Goal: Task Accomplishment & Management: Manage account settings

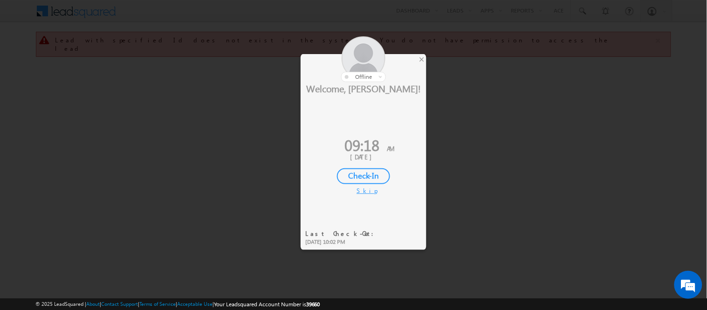
click at [364, 174] on div "Check-In" at bounding box center [363, 176] width 53 height 16
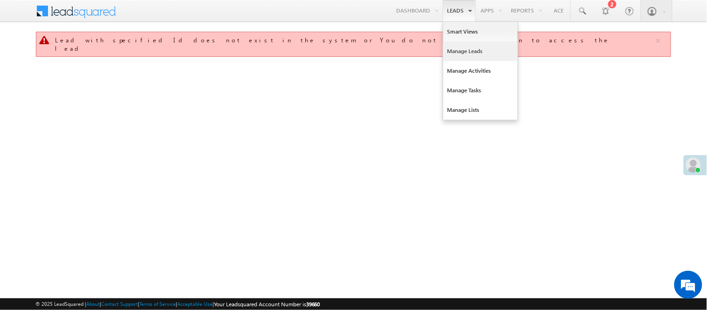
click at [464, 50] on link "Manage Leads" at bounding box center [480, 51] width 75 height 20
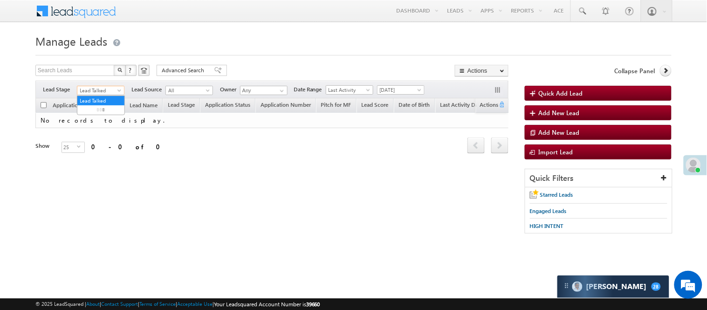
click at [103, 91] on span "Lead Talked" at bounding box center [99, 90] width 44 height 8
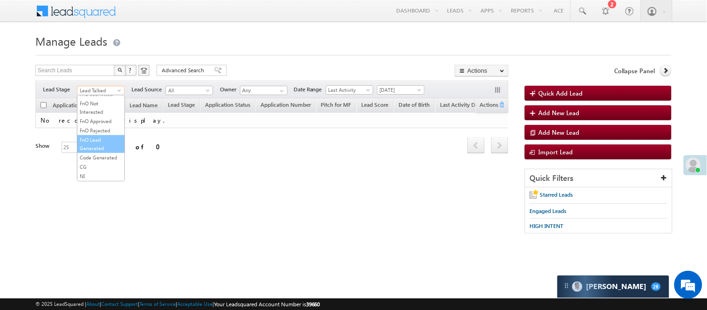
scroll to position [231, 0]
click at [106, 153] on link "Code Generated" at bounding box center [100, 157] width 47 height 8
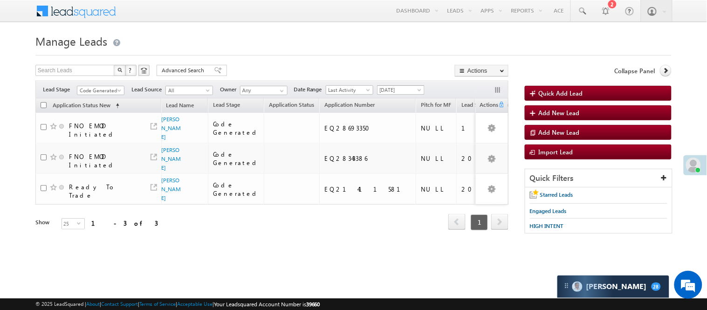
click at [408, 92] on span "Today" at bounding box center [399, 90] width 44 height 8
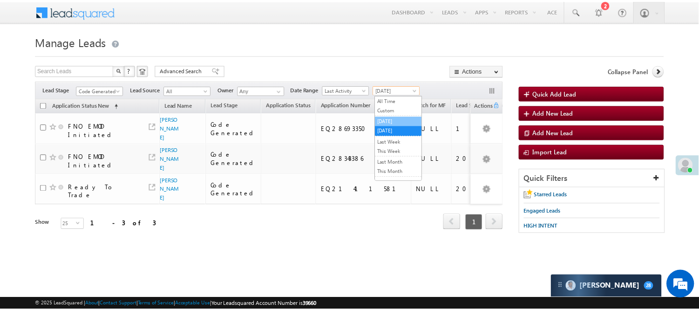
scroll to position [0, 0]
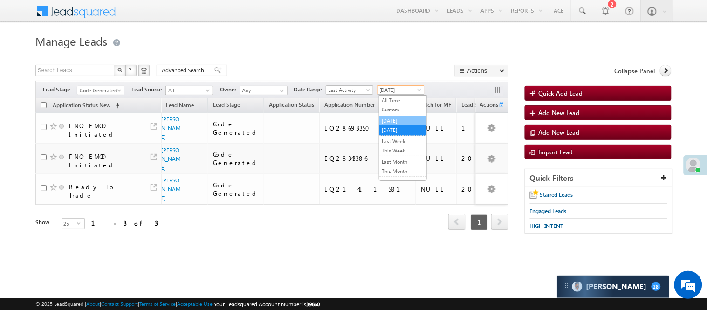
click at [407, 118] on link "Yesterday" at bounding box center [402, 120] width 47 height 8
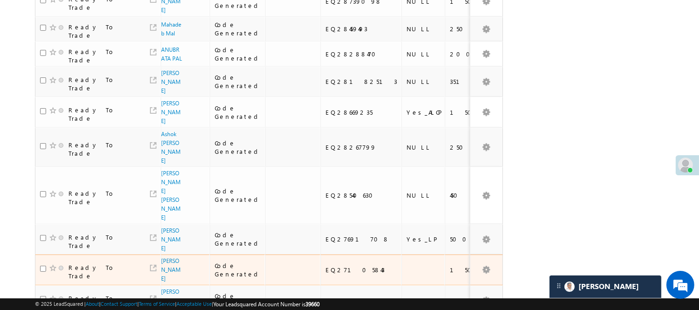
scroll to position [556, 0]
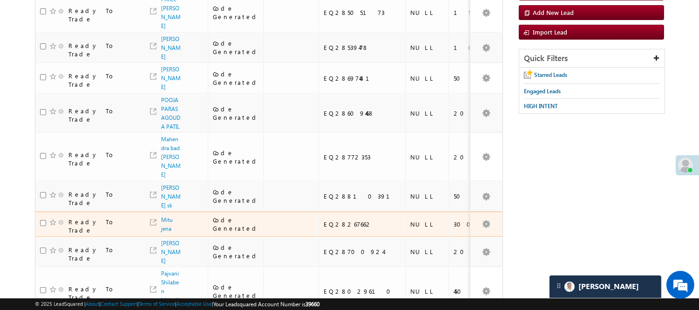
scroll to position [22, 0]
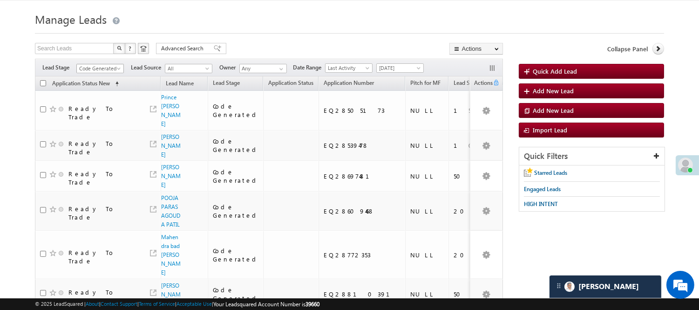
click at [100, 68] on span "Code Generated" at bounding box center [99, 68] width 44 height 8
click at [99, 90] on link "Lead Generated" at bounding box center [100, 88] width 47 height 8
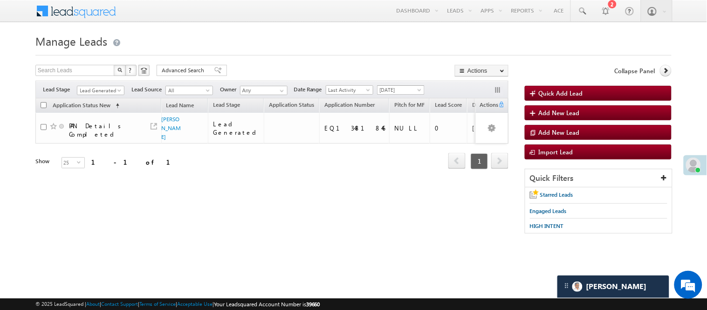
click at [395, 87] on span "Yesterday" at bounding box center [399, 90] width 44 height 8
click at [398, 131] on link "Today" at bounding box center [402, 130] width 47 height 8
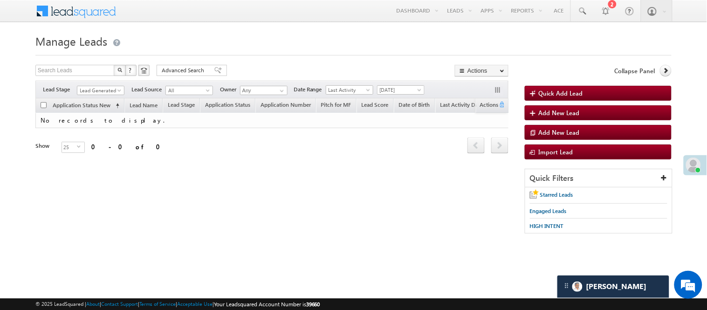
click at [427, 89] on div "Filters Lead Stage All Lead Generated Lead Talked - Pitch Not Done Lead Talked …" at bounding box center [271, 90] width 473 height 18
click at [408, 91] on span "[DATE]" at bounding box center [399, 90] width 44 height 8
click at [401, 119] on link "[DATE]" at bounding box center [402, 120] width 47 height 8
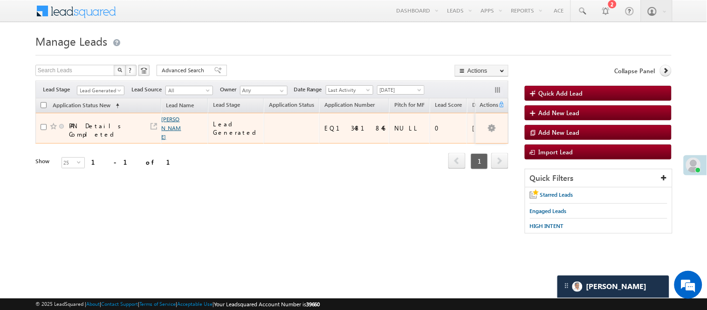
click at [172, 136] on link "suman acharya" at bounding box center [172, 128] width 20 height 25
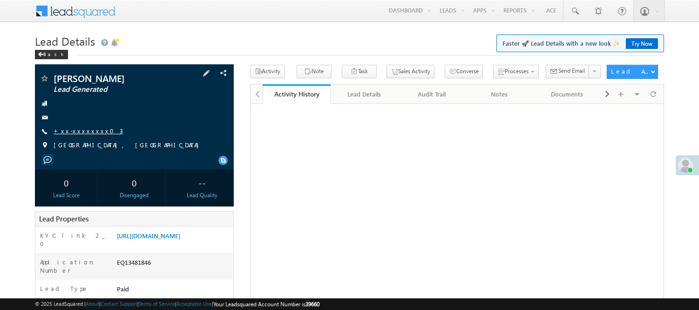
click at [73, 133] on link "+xx-xxxxxxxx03" at bounding box center [88, 131] width 69 height 8
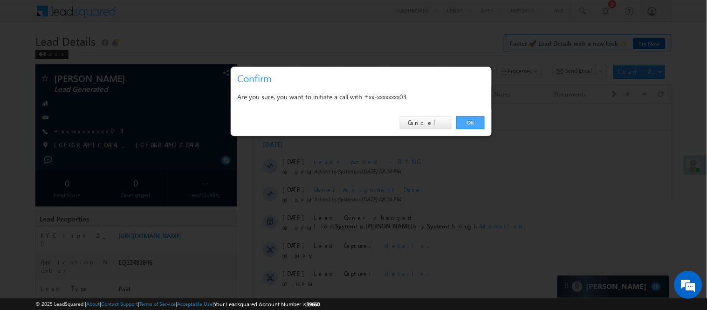
click at [470, 124] on link "OK" at bounding box center [470, 122] width 28 height 13
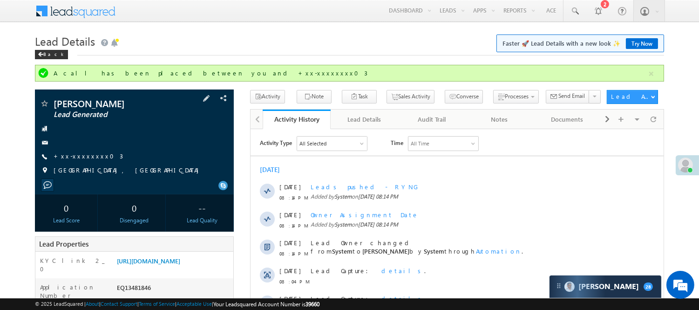
click at [87, 151] on div "suman acharya Lead Generated +xx-xxxxxxxx03" at bounding box center [135, 139] width 190 height 81
click at [84, 155] on link "+xx-xxxxxxxx03" at bounding box center [88, 156] width 69 height 8
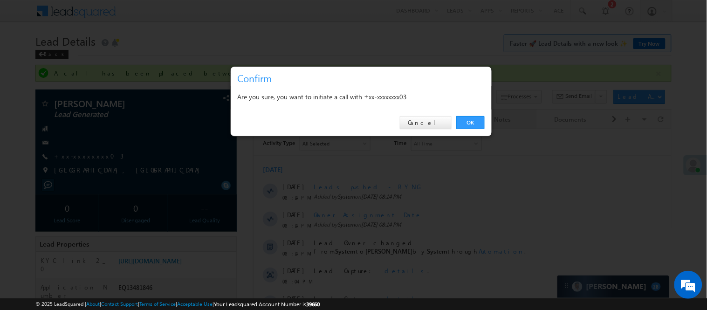
click at [469, 123] on link "OK" at bounding box center [470, 122] width 28 height 13
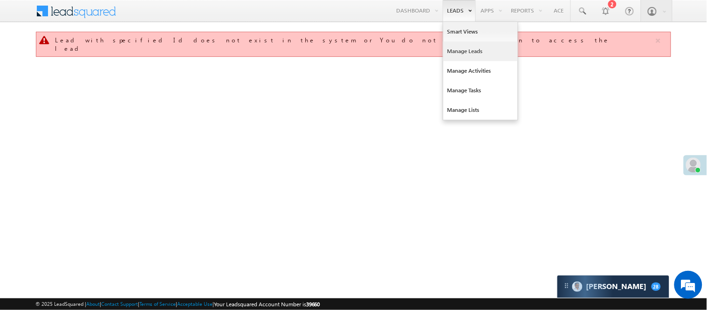
click at [469, 54] on link "Manage Leads" at bounding box center [480, 51] width 75 height 20
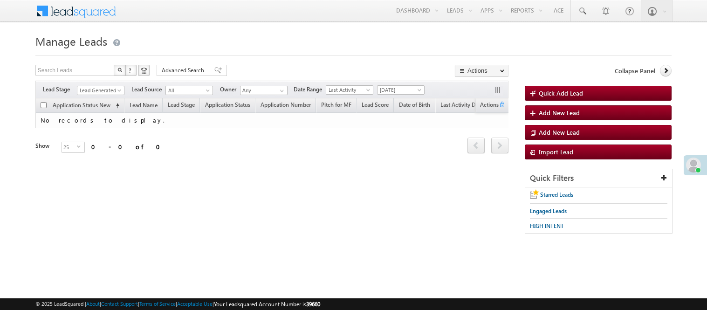
click at [89, 89] on span "Lead Generated" at bounding box center [99, 90] width 44 height 8
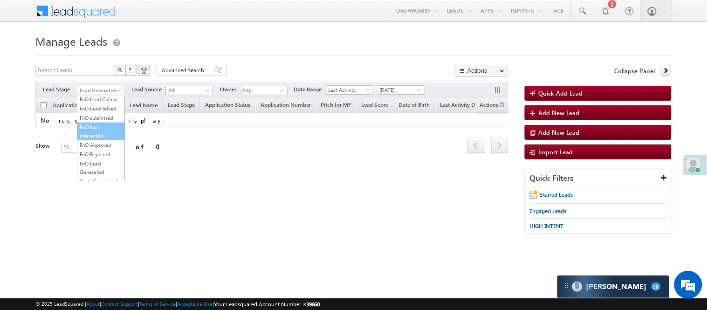
scroll to position [231, 0]
click at [91, 156] on link "Code Generated" at bounding box center [100, 157] width 47 height 8
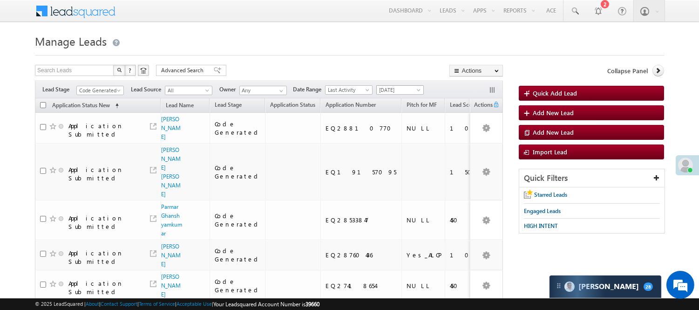
click at [398, 92] on span "[DATE]" at bounding box center [399, 90] width 44 height 8
click at [401, 130] on link "[DATE]" at bounding box center [402, 130] width 47 height 8
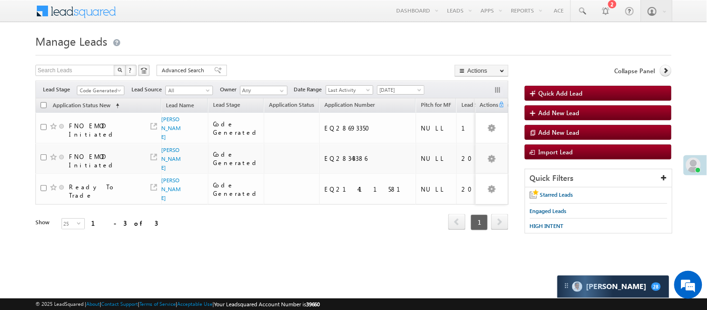
scroll to position [0, 0]
click at [112, 86] on link "Code Generated" at bounding box center [101, 90] width 48 height 9
click at [101, 109] on link "Lead Generated" at bounding box center [100, 110] width 47 height 8
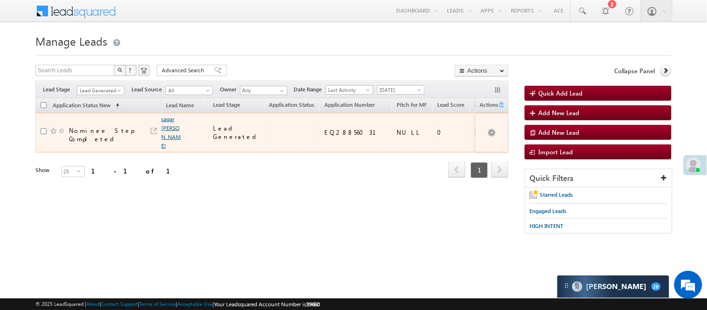
click at [168, 127] on link "sagar jiyalal barewar" at bounding box center [172, 133] width 20 height 34
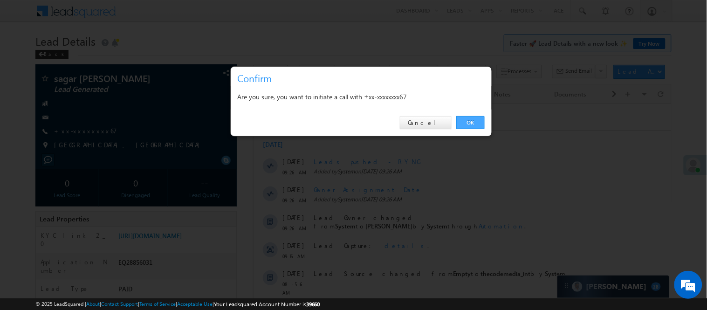
click at [464, 122] on link "OK" at bounding box center [470, 122] width 28 height 13
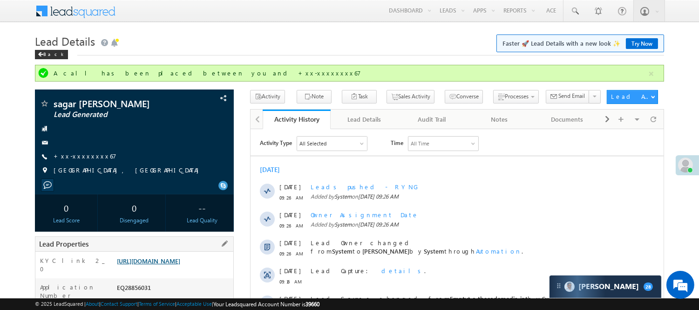
click at [170, 265] on link "https://angelbroking1-pk3em7sa.customui-test.leadsquared.com?leadId=841e0e5a-1f…" at bounding box center [148, 261] width 63 height 8
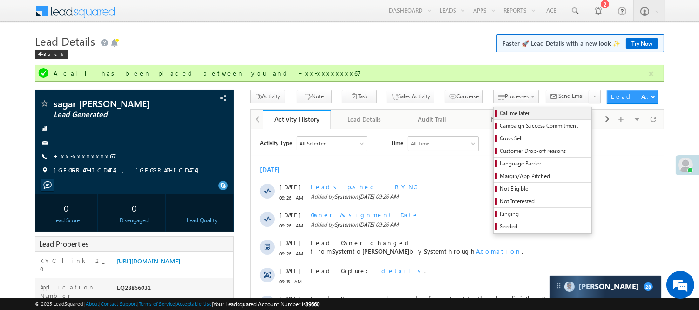
click at [500, 110] on span "Call me later" at bounding box center [544, 113] width 89 height 8
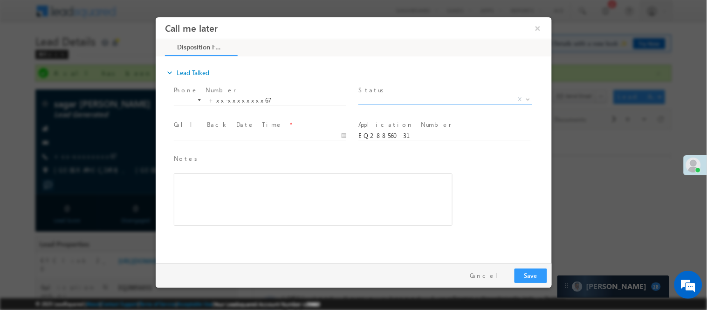
click at [414, 101] on span "X" at bounding box center [445, 99] width 174 height 9
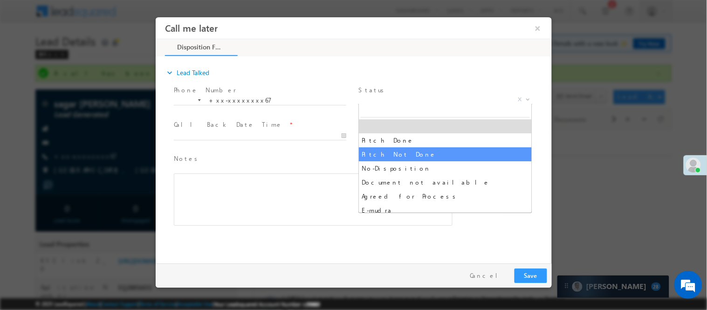
select select "Pitch Not Done"
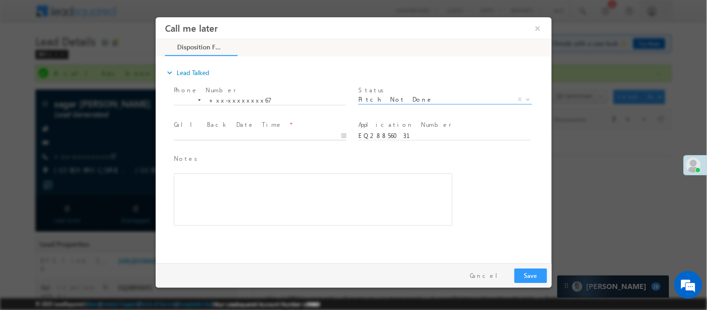
type input "09/13/25 9:28 AM"
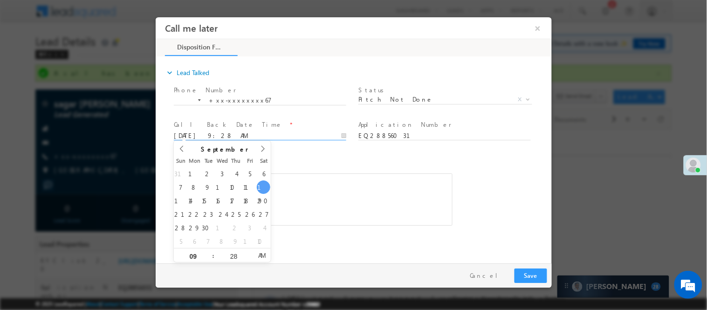
click at [300, 136] on input "09/13/25 9:28 AM" at bounding box center [259, 135] width 172 height 9
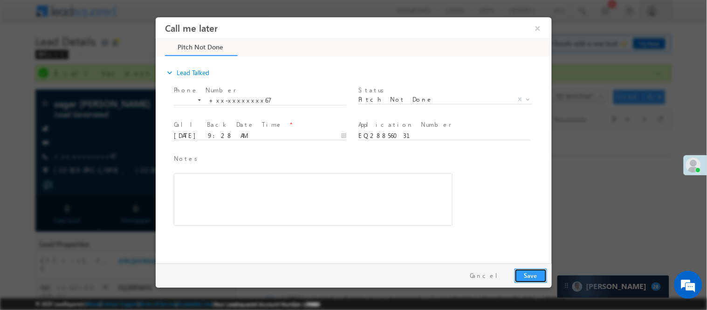
click at [528, 274] on button "Save" at bounding box center [530, 275] width 33 height 14
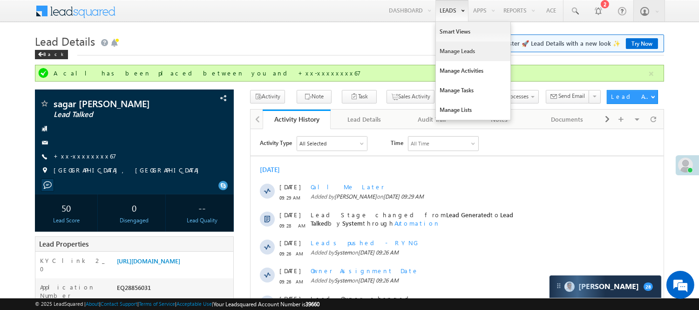
click at [452, 52] on link "Manage Leads" at bounding box center [473, 51] width 75 height 20
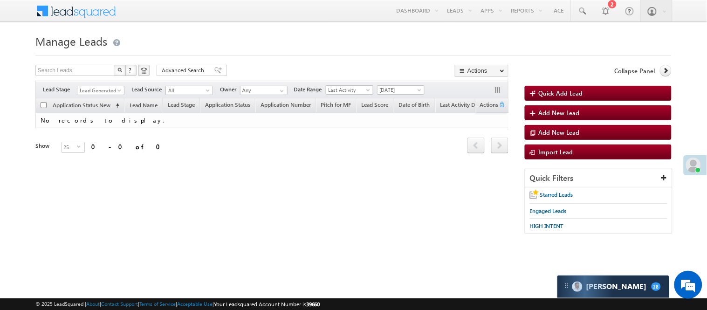
click at [95, 92] on span "Lead Generated" at bounding box center [99, 90] width 44 height 8
click at [93, 158] on link "Code Generated" at bounding box center [100, 157] width 47 height 8
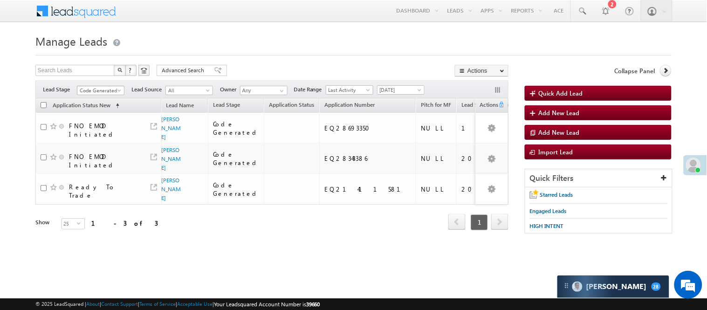
click at [100, 89] on span "Code Generated" at bounding box center [99, 90] width 44 height 8
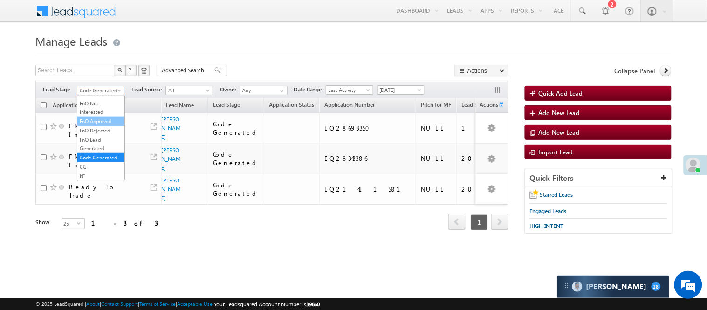
scroll to position [76, 0]
click at [109, 155] on link "Lead Called" at bounding box center [100, 150] width 47 height 8
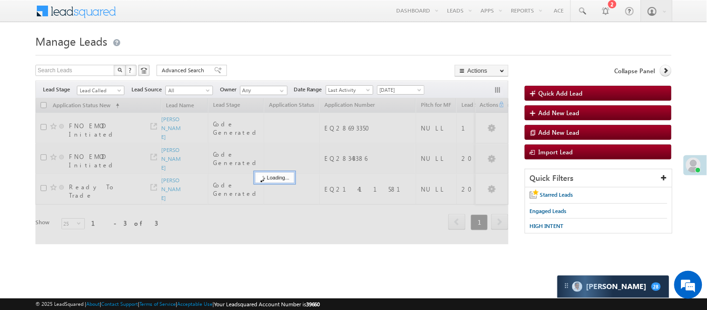
scroll to position [0, 0]
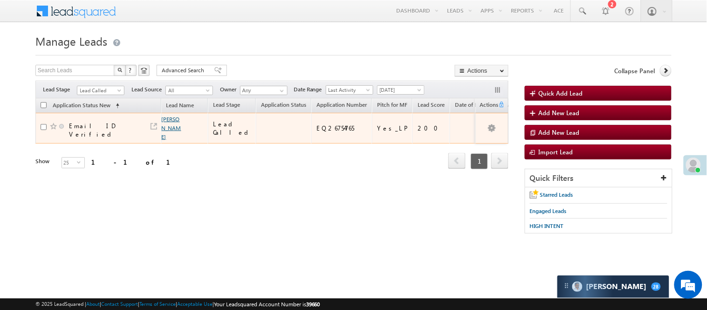
click at [166, 127] on link "Anuj Vishwakarma" at bounding box center [172, 128] width 20 height 25
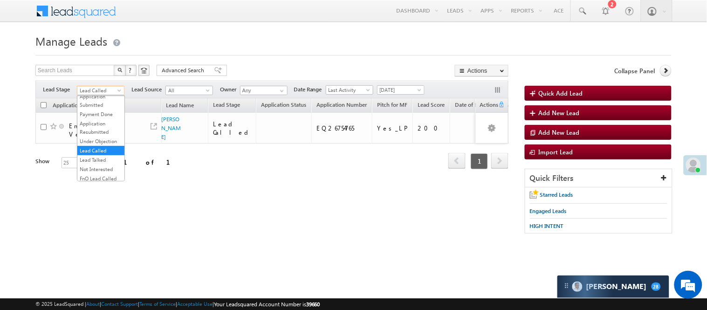
click at [98, 90] on span "Lead Called" at bounding box center [99, 90] width 44 height 8
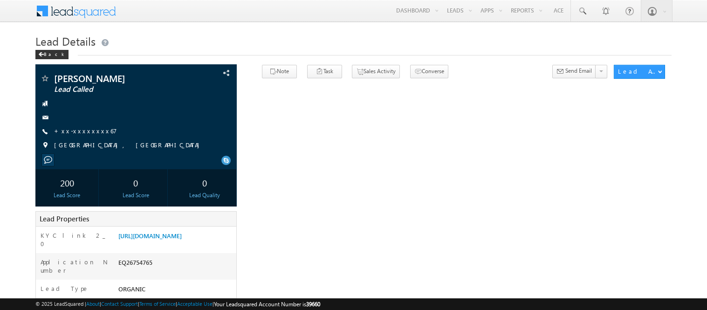
click at [95, 112] on div "[PERSON_NAME] Lead Called +xx-xxxxxxxx67" at bounding box center [136, 114] width 192 height 81
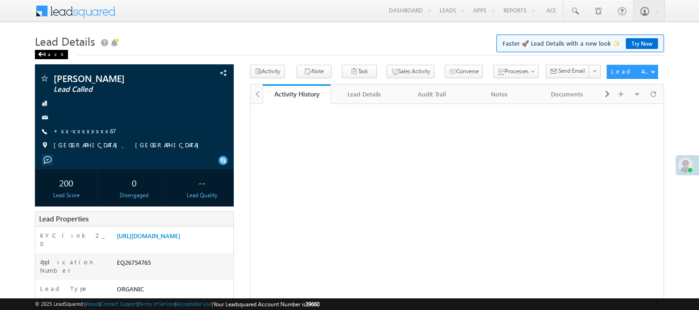
click at [45, 51] on div "Back" at bounding box center [51, 54] width 33 height 9
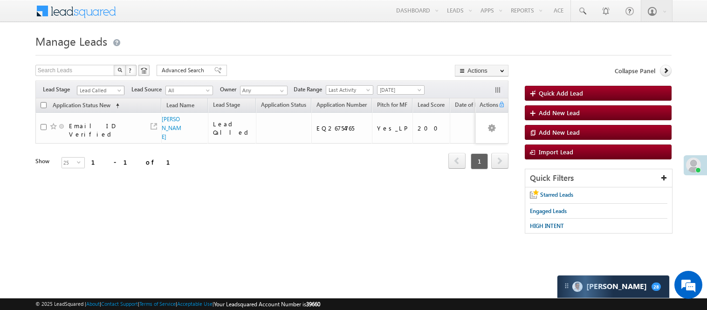
click at [103, 91] on span "Lead Called" at bounding box center [99, 90] width 44 height 8
click at [88, 108] on link "Lead Generated" at bounding box center [100, 110] width 47 height 8
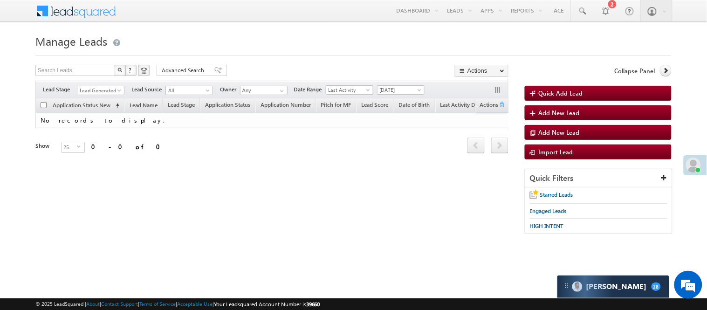
click at [95, 90] on span "Lead Generated" at bounding box center [99, 90] width 44 height 8
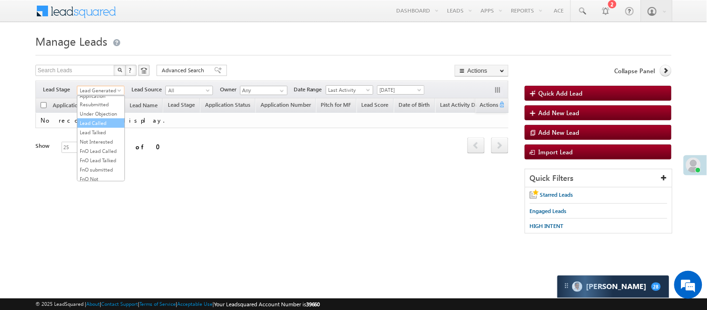
click at [96, 127] on link "Lead Called" at bounding box center [100, 123] width 47 height 8
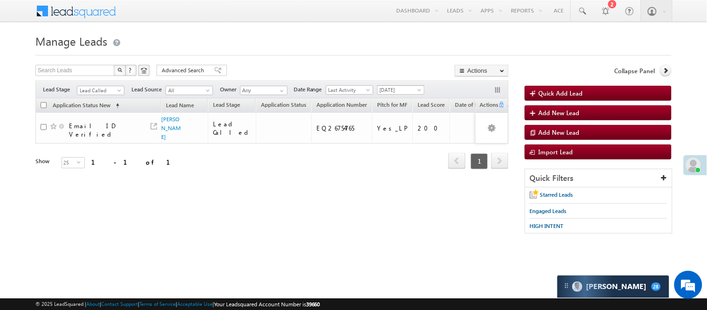
click at [402, 87] on span "[DATE]" at bounding box center [399, 90] width 44 height 8
click at [104, 89] on span "Lead Called" at bounding box center [99, 90] width 44 height 8
click at [104, 127] on link "Lead Called" at bounding box center [100, 123] width 47 height 8
click at [105, 89] on span "Lead Called" at bounding box center [99, 90] width 44 height 8
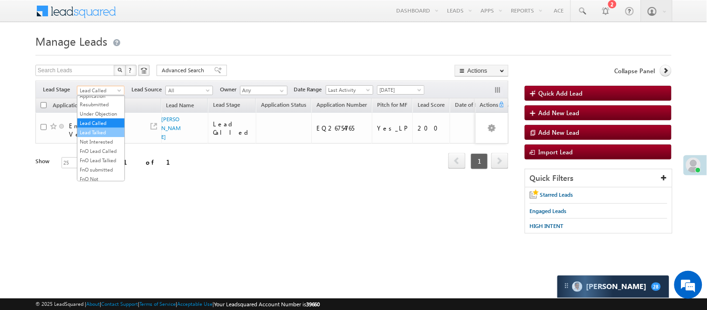
click at [102, 136] on link "Lead Talked" at bounding box center [100, 132] width 47 height 8
click at [94, 91] on span "Lead Talked" at bounding box center [99, 90] width 44 height 8
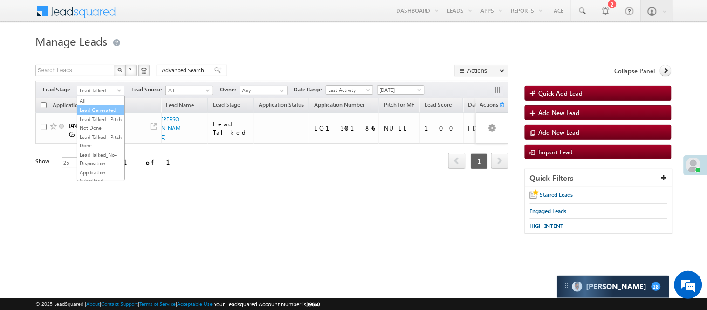
click at [94, 114] on link "Lead Generated" at bounding box center [100, 110] width 47 height 8
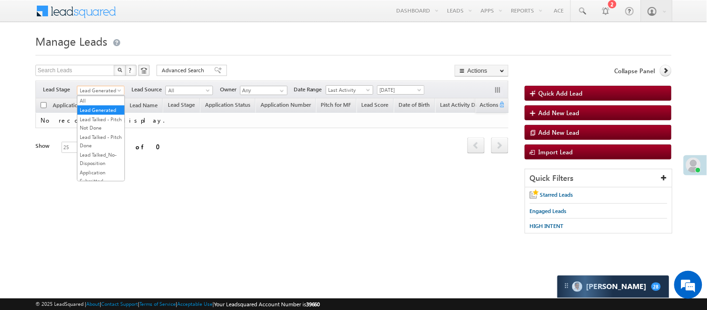
click at [90, 86] on link "Lead Generated" at bounding box center [101, 90] width 48 height 9
click at [102, 127] on link "Lead Called" at bounding box center [100, 123] width 47 height 8
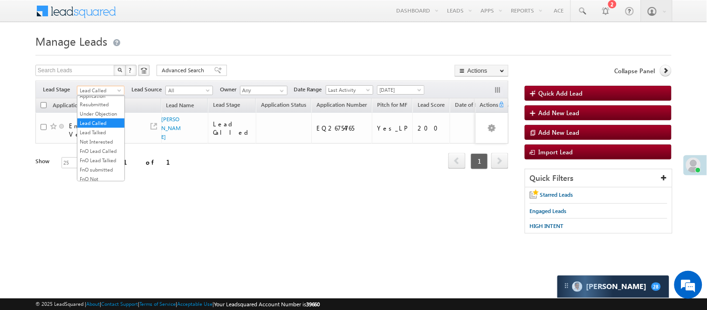
click at [105, 87] on span "Lead Called" at bounding box center [99, 90] width 44 height 8
click at [94, 136] on link "Lead Talked" at bounding box center [100, 132] width 47 height 8
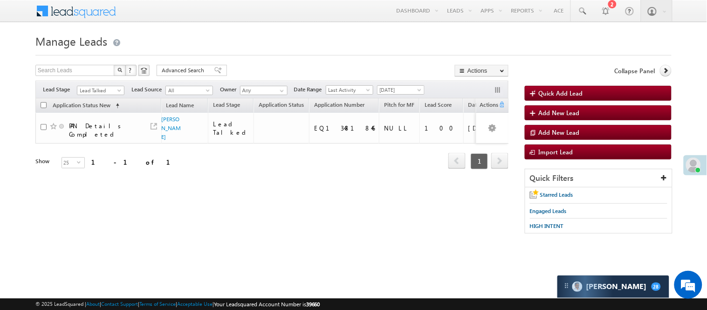
click at [108, 85] on div "Filters Lead Stage All Lead Generated Lead Talked - Pitch Not Done Lead Talked …" at bounding box center [271, 90] width 473 height 18
click at [107, 93] on span "Lead Talked" at bounding box center [99, 90] width 44 height 8
click at [95, 114] on link "Lead Generated" at bounding box center [100, 110] width 47 height 8
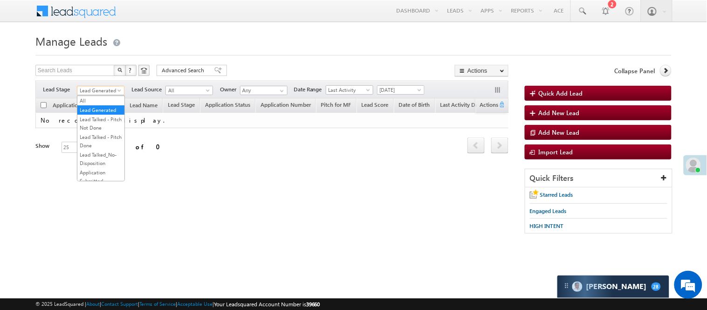
click at [90, 93] on span "Lead Generated" at bounding box center [99, 90] width 44 height 8
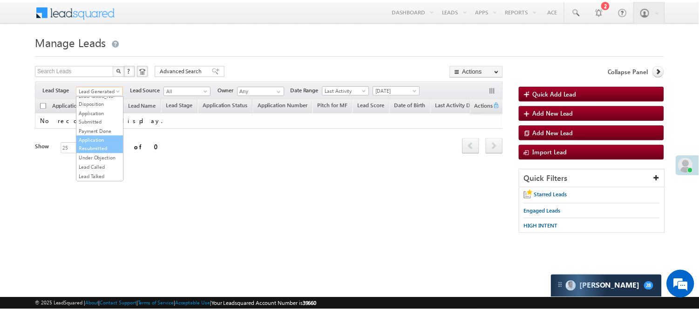
scroll to position [76, 0]
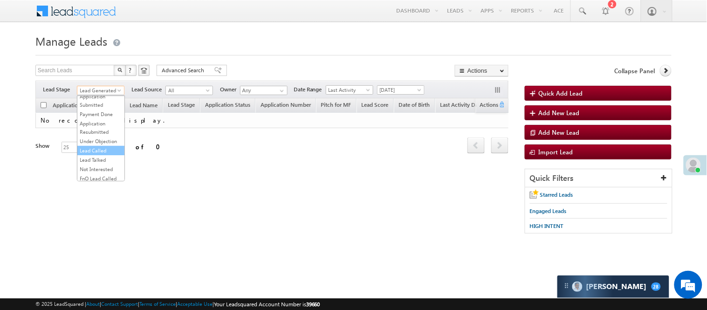
click at [96, 155] on link "Lead Called" at bounding box center [100, 150] width 47 height 8
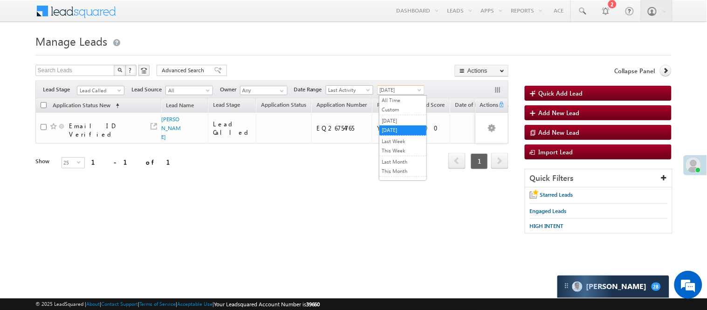
click at [391, 89] on span "[DATE]" at bounding box center [399, 90] width 44 height 8
click at [400, 115] on li "Custom" at bounding box center [402, 110] width 47 height 10
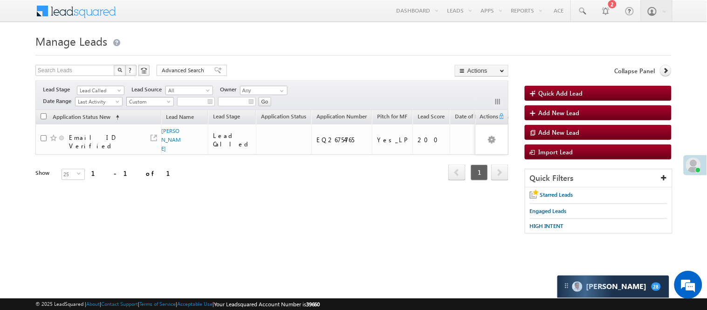
click at [160, 101] on span "Custom" at bounding box center [149, 101] width 44 height 8
click at [151, 130] on link "[DATE]" at bounding box center [151, 133] width 47 height 8
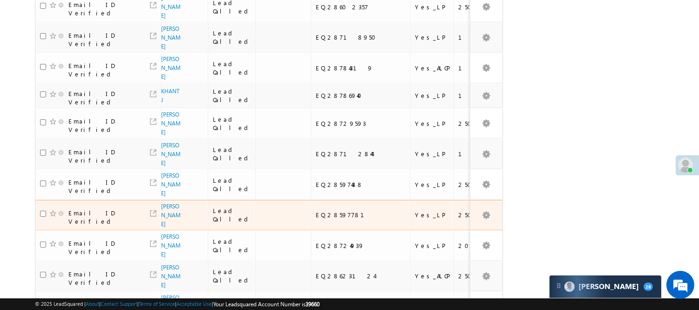
scroll to position [621, 0]
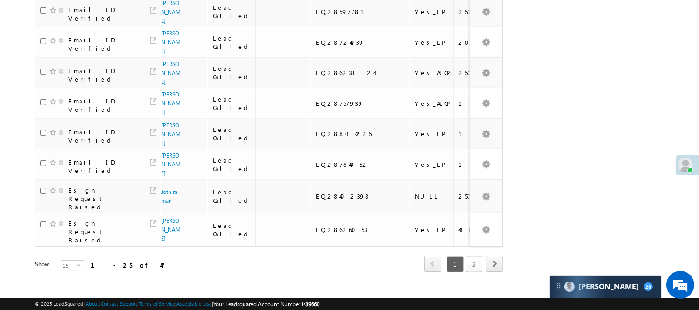
click at [470, 260] on link "2" at bounding box center [474, 264] width 17 height 16
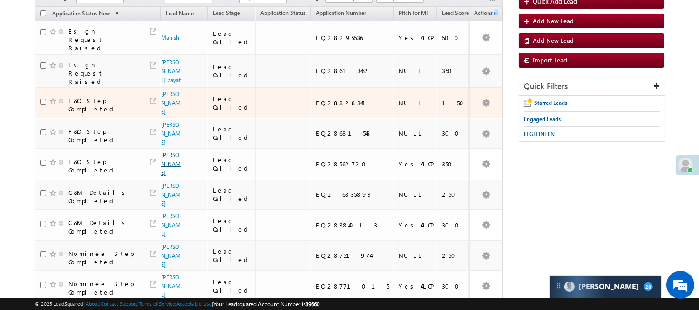
scroll to position [87, 0]
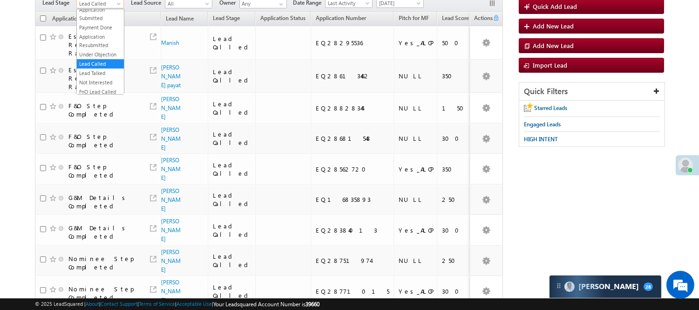
click at [108, 6] on span "Lead Called" at bounding box center [99, 4] width 44 height 8
click at [90, 27] on link "Lead Generated" at bounding box center [100, 23] width 47 height 8
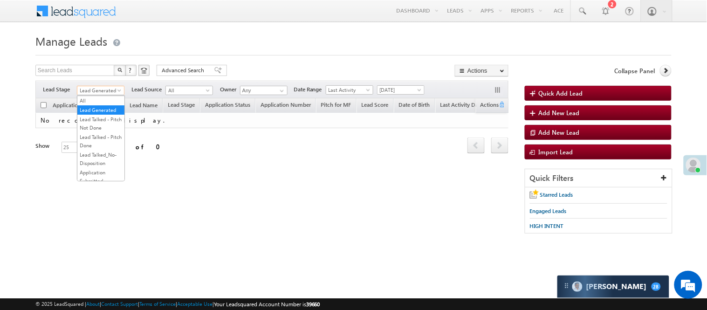
click at [101, 87] on span "Lead Generated" at bounding box center [99, 90] width 44 height 8
click at [92, 157] on link "Code Generated" at bounding box center [100, 157] width 47 height 8
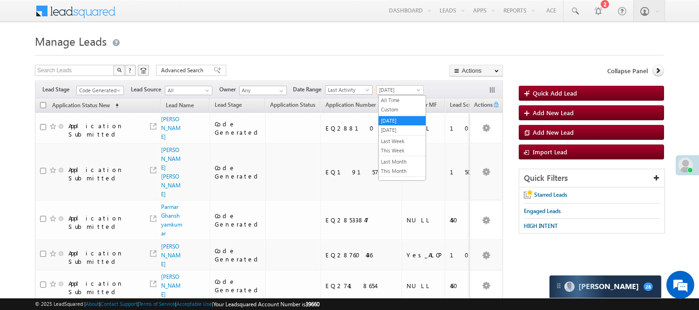
click at [401, 89] on span "[DATE]" at bounding box center [399, 90] width 44 height 8
click at [399, 127] on link "[DATE]" at bounding box center [402, 130] width 47 height 8
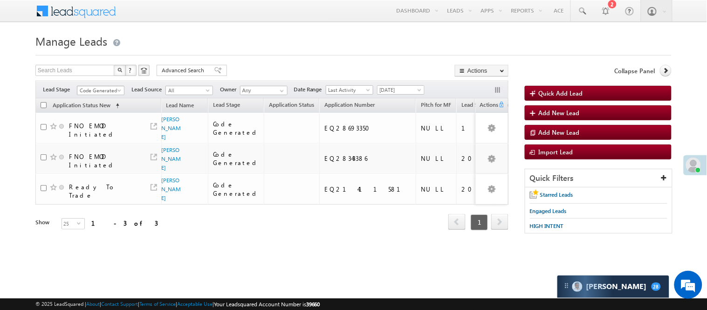
click at [123, 87] on link "Code Generated" at bounding box center [101, 90] width 48 height 9
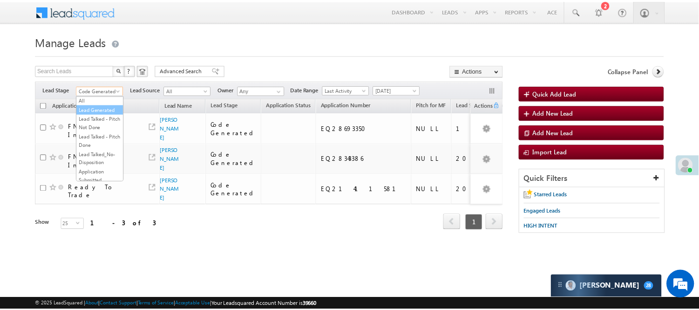
scroll to position [0, 0]
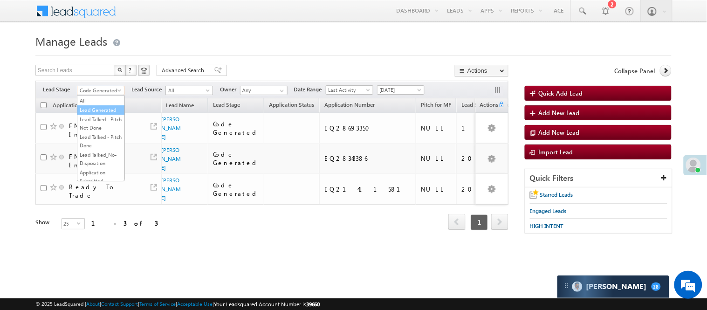
click at [86, 112] on link "Lead Generated" at bounding box center [100, 110] width 47 height 8
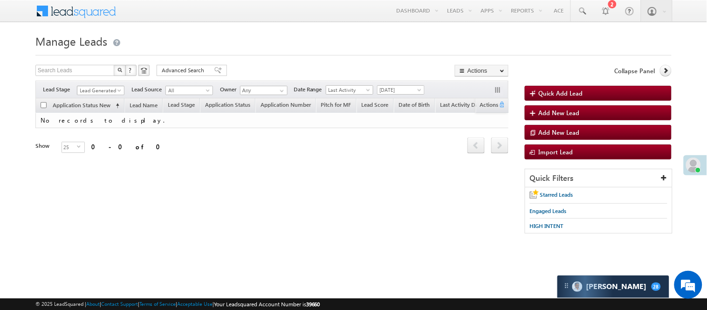
click at [90, 89] on span "Lead Generated" at bounding box center [99, 90] width 44 height 8
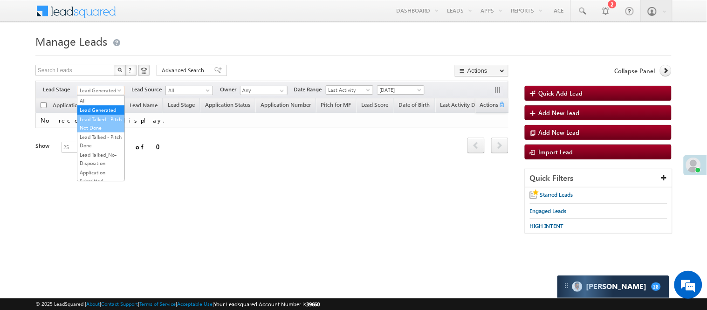
click at [100, 132] on link "Lead Talked - Pitch Not Done" at bounding box center [100, 123] width 47 height 17
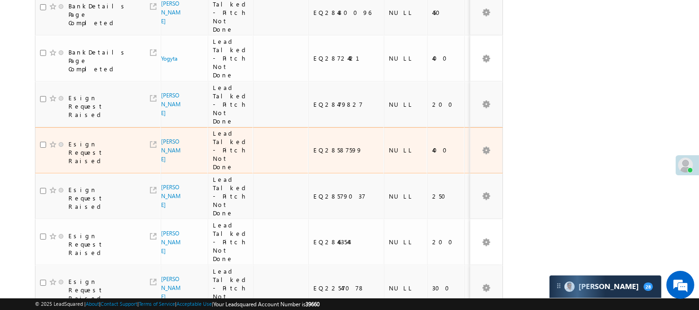
scroll to position [310, 0]
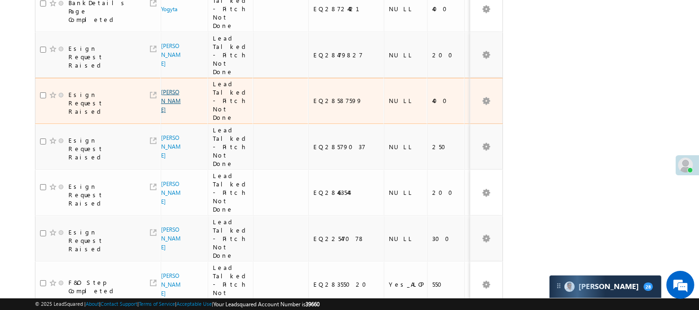
click at [171, 89] on link "[PERSON_NAME]" at bounding box center [171, 101] width 20 height 25
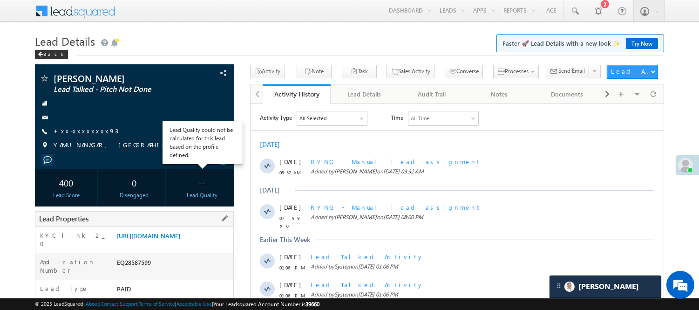
click at [188, 230] on div "KYC link 2_0 [URL][DOMAIN_NAME]" at bounding box center [134, 239] width 198 height 27
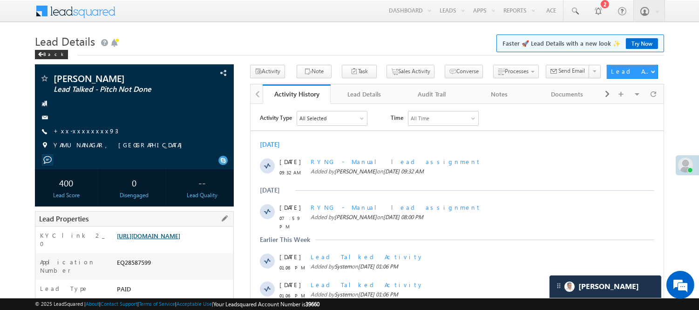
click at [180, 233] on link "[URL][DOMAIN_NAME]" at bounding box center [148, 236] width 63 height 8
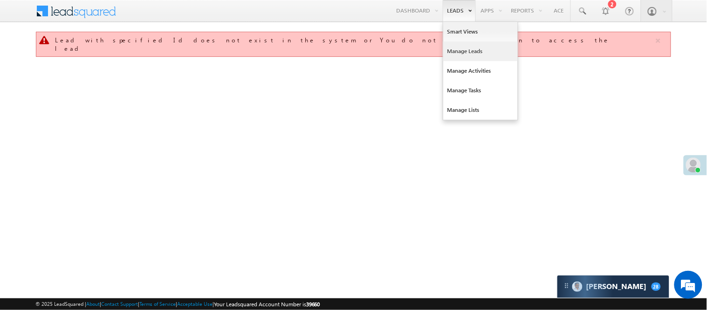
click at [458, 57] on link "Manage Leads" at bounding box center [480, 51] width 75 height 20
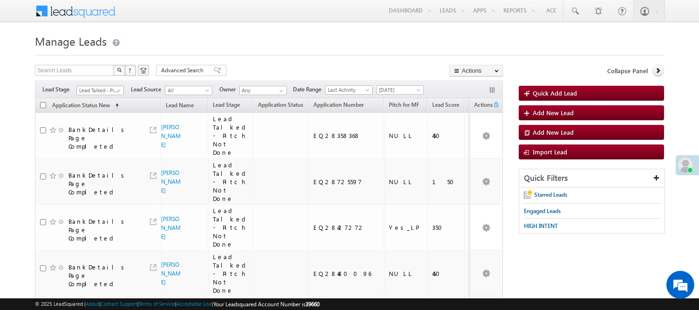
click at [103, 94] on span "Lead Talked - Pitch Not Done" at bounding box center [99, 90] width 44 height 8
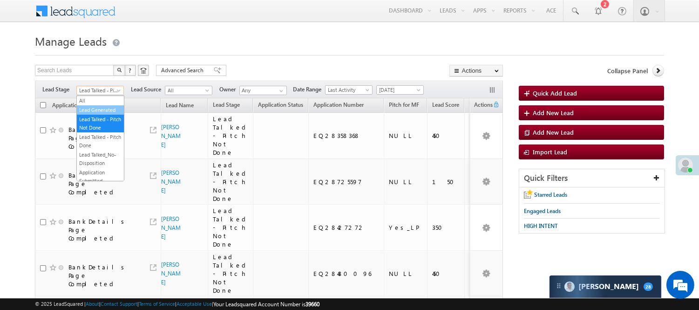
click at [103, 114] on link "Lead Generated" at bounding box center [100, 110] width 47 height 8
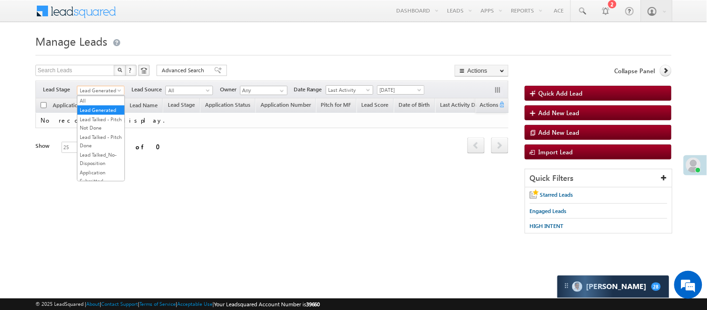
click at [105, 87] on span "Lead Generated" at bounding box center [99, 90] width 44 height 8
click at [100, 162] on link "Code Generated" at bounding box center [100, 157] width 47 height 8
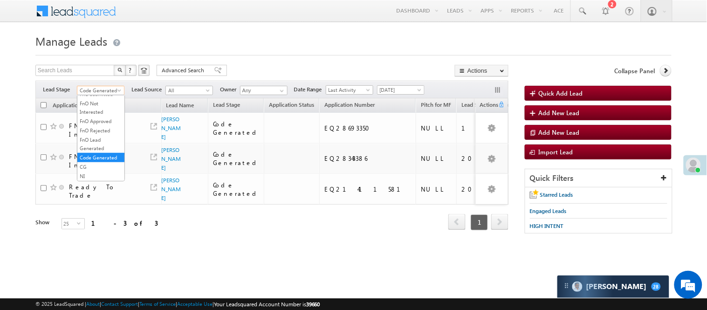
scroll to position [212, 0]
click at [102, 90] on span "Code Generated" at bounding box center [99, 90] width 44 height 8
click at [94, 112] on link "Lead Generated" at bounding box center [100, 110] width 47 height 8
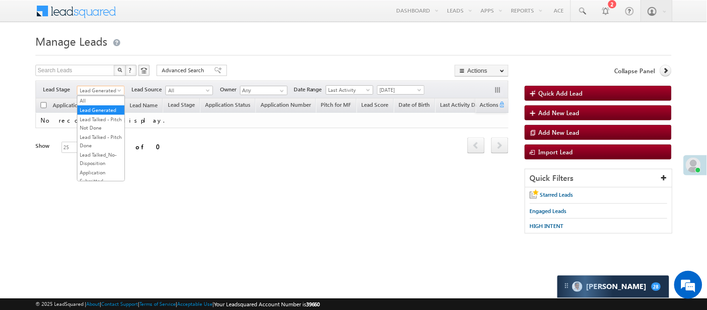
click at [89, 91] on span "Lead Generated" at bounding box center [99, 90] width 44 height 8
click at [95, 128] on link "Lead Talked - Pitch Not Done" at bounding box center [100, 123] width 47 height 17
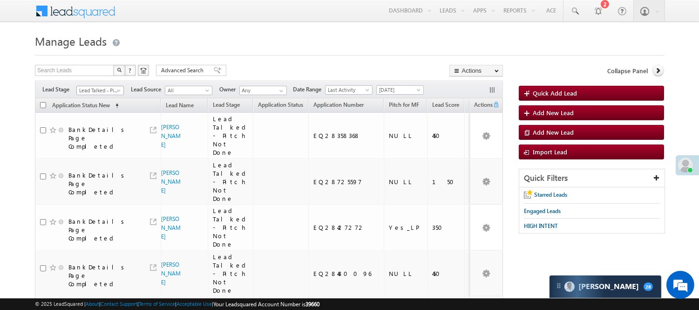
click at [109, 87] on span "Lead Talked - Pitch Not Done" at bounding box center [99, 90] width 44 height 8
click at [85, 114] on link "Lead Generated" at bounding box center [100, 110] width 47 height 8
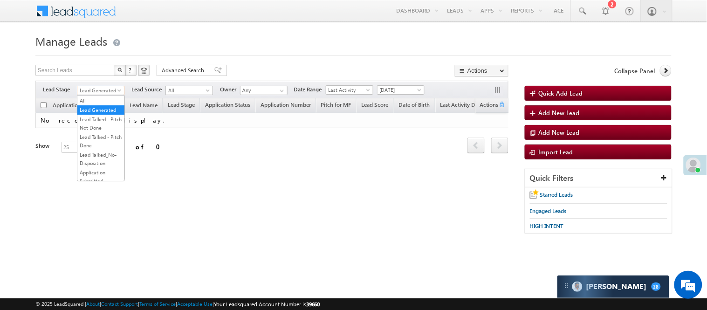
click at [103, 88] on span "Lead Generated" at bounding box center [99, 90] width 44 height 8
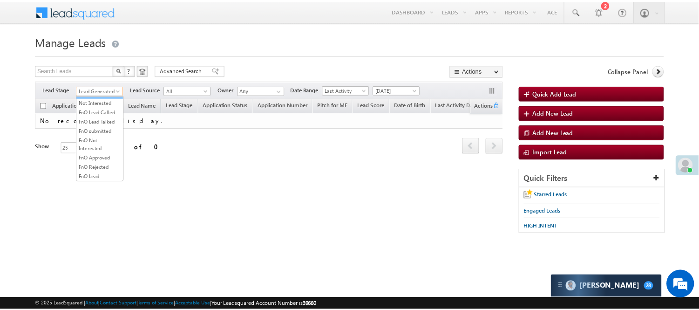
scroll to position [128, 0]
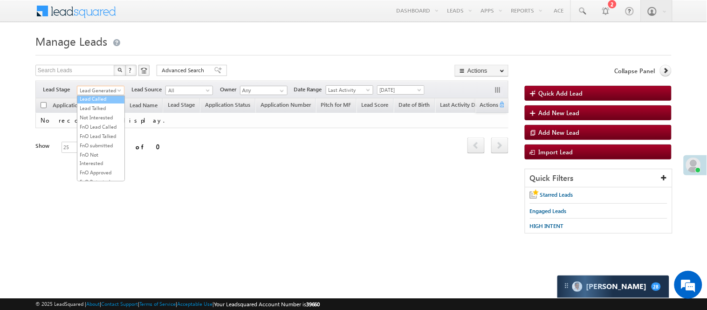
click at [105, 103] on link "Lead Called" at bounding box center [100, 99] width 47 height 8
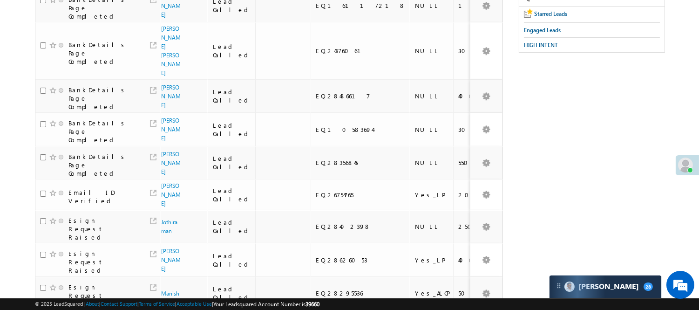
scroll to position [19, 0]
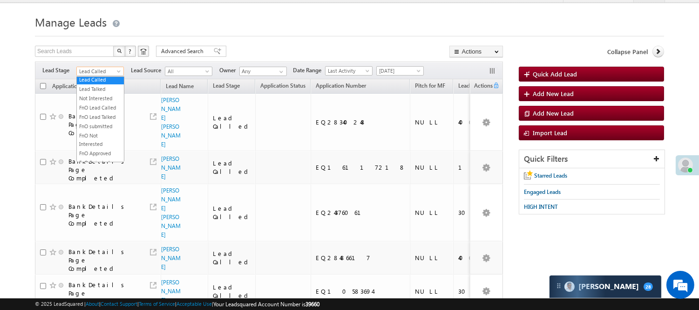
click at [104, 68] on span "Lead Called" at bounding box center [99, 71] width 44 height 8
drag, startPoint x: 112, startPoint y: 106, endPoint x: 106, endPoint y: 110, distance: 7.6
click at [106, 110] on ul "All Lead Generated Lead Talked - Pitch Not Done Lead Talked - Pitch Done Lead T…" at bounding box center [100, 119] width 48 height 86
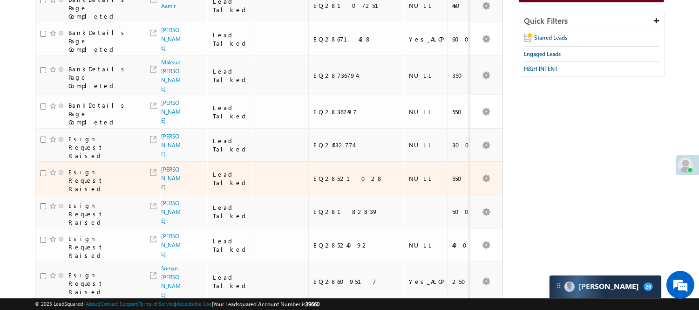
scroll to position [174, 0]
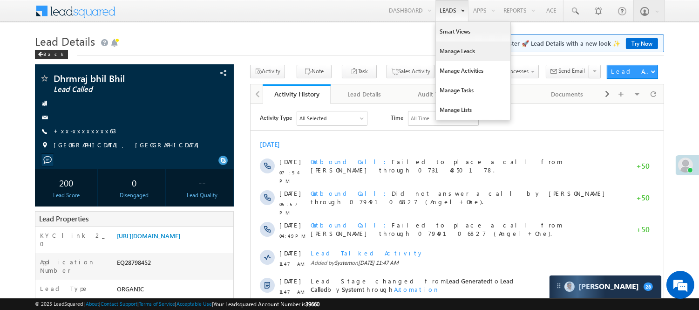
click at [467, 49] on link "Manage Leads" at bounding box center [473, 51] width 75 height 20
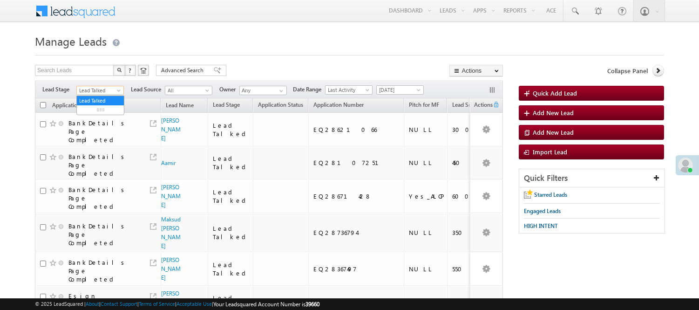
click at [109, 88] on span "Lead Talked" at bounding box center [99, 90] width 44 height 8
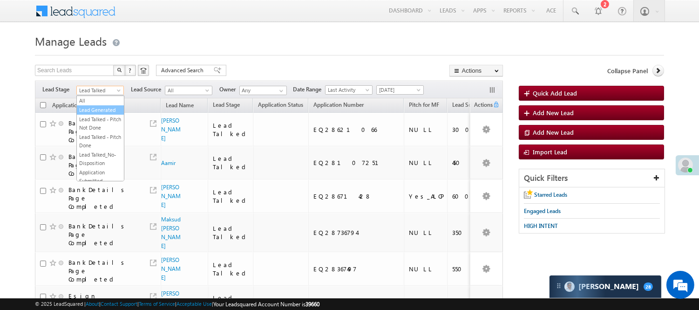
click at [98, 107] on link "Lead Generated" at bounding box center [100, 110] width 47 height 8
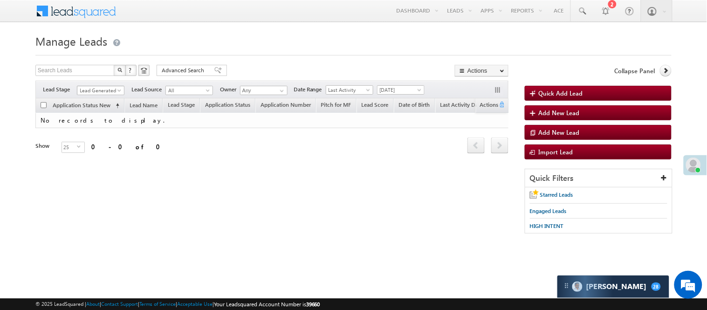
click at [95, 89] on span "Lead Generated" at bounding box center [99, 90] width 44 height 8
click at [101, 155] on link "Code Generated" at bounding box center [100, 157] width 47 height 8
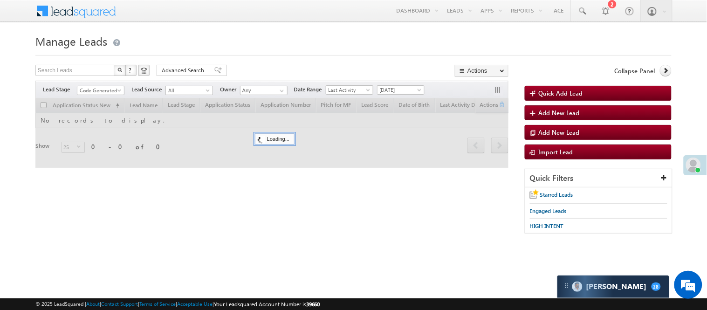
click at [257, 52] on div at bounding box center [353, 52] width 636 height 6
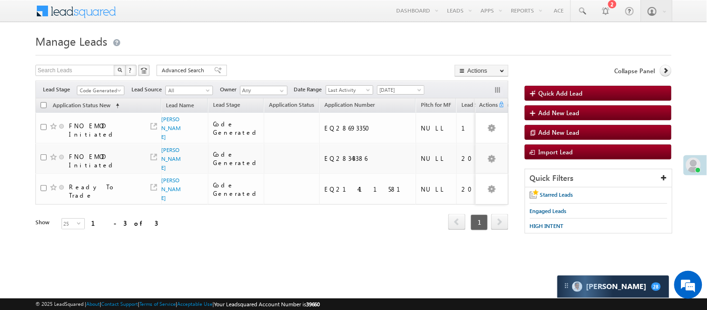
scroll to position [0, 0]
click at [90, 91] on span "Code Generated" at bounding box center [99, 90] width 44 height 8
click at [93, 114] on link "Lead Generated" at bounding box center [100, 110] width 47 height 8
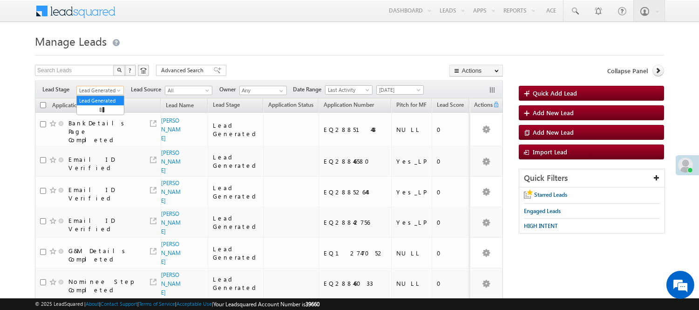
click at [116, 90] on span at bounding box center [119, 92] width 7 height 7
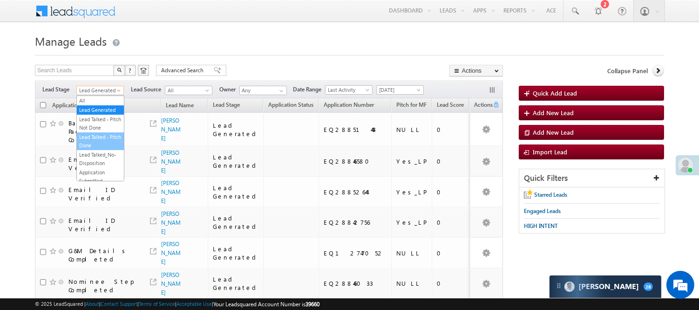
scroll to position [231, 0]
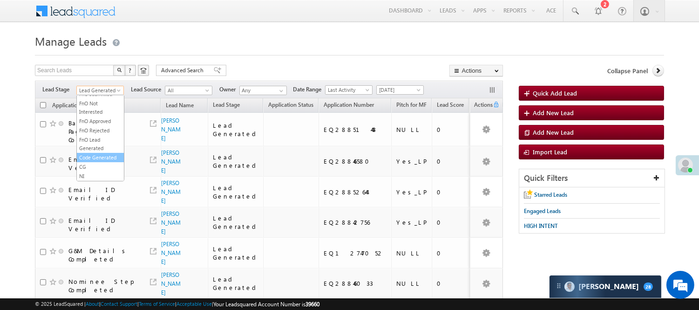
click at [96, 153] on link "Code Generated" at bounding box center [100, 157] width 47 height 8
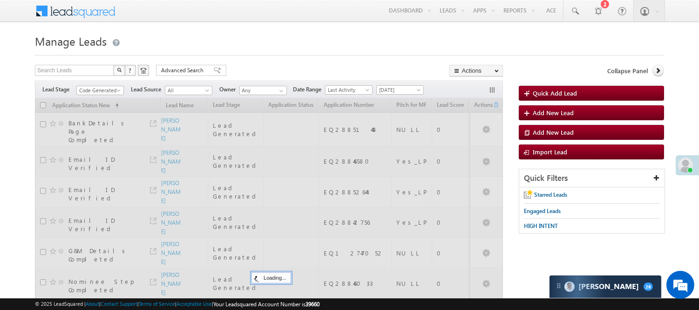
click at [323, 61] on form "Manage Leads Quick Add Lead Search Leads X ? 10 results found Advanced Search A…" at bounding box center [349, 254] width 629 height 447
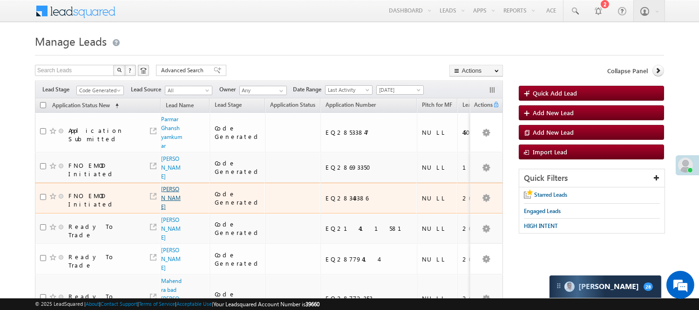
scroll to position [0, 0]
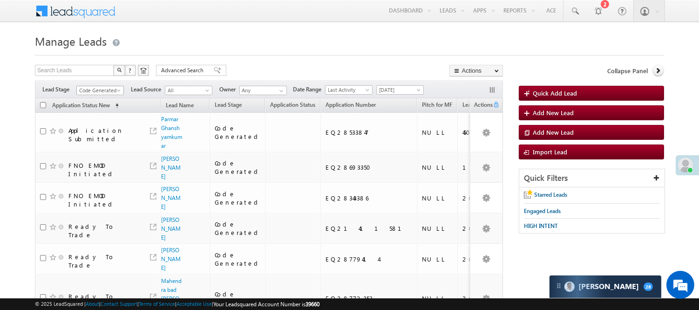
click at [108, 92] on span "Code Generated" at bounding box center [99, 90] width 44 height 8
click at [94, 114] on link "Lead Generated" at bounding box center [100, 110] width 47 height 8
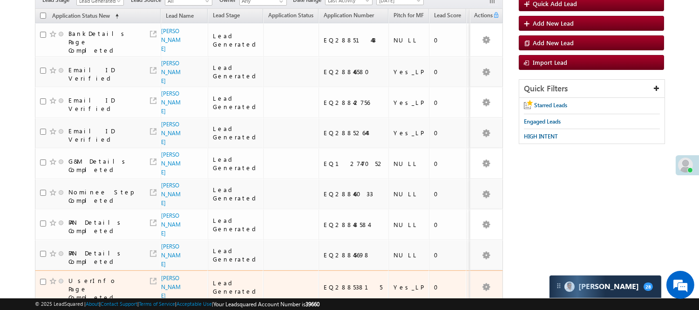
scroll to position [139, 0]
